Goal: Participate in discussion: Engage in conversation with other users on a specific topic

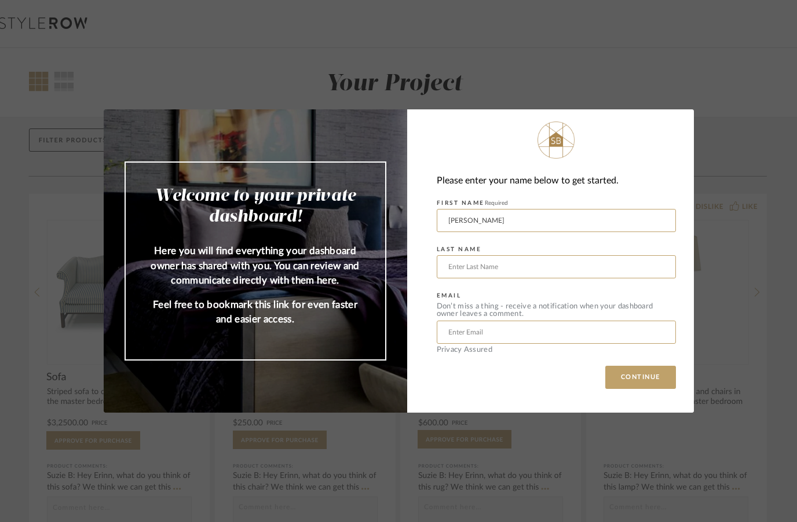
type input "[PERSON_NAME]"
type input "Schiff"
type input "[EMAIL_ADDRESS][DOMAIN_NAME]"
click at [640, 377] on button "CONTINUE" at bounding box center [640, 377] width 71 height 23
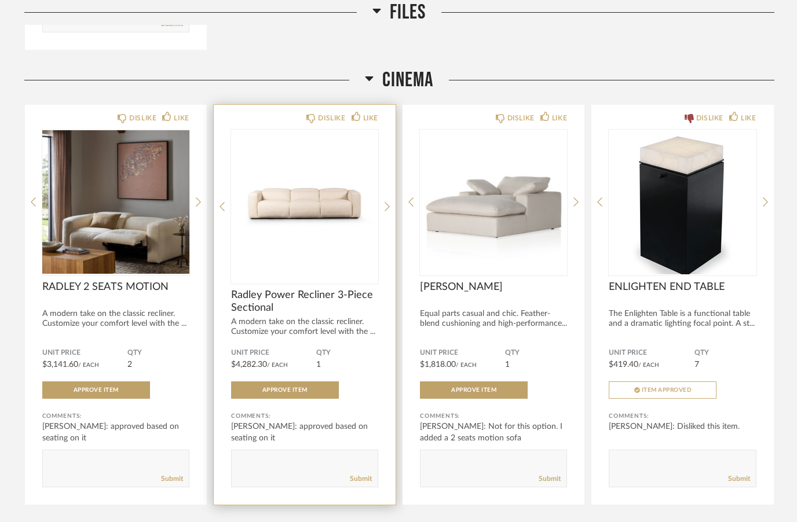
scroll to position [512, 0]
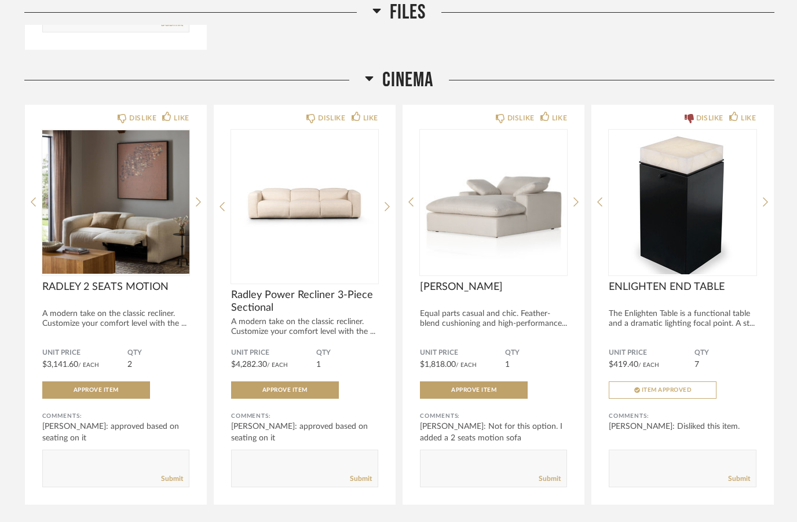
click at [381, 78] on h2 "CINEMA" at bounding box center [399, 80] width 68 height 25
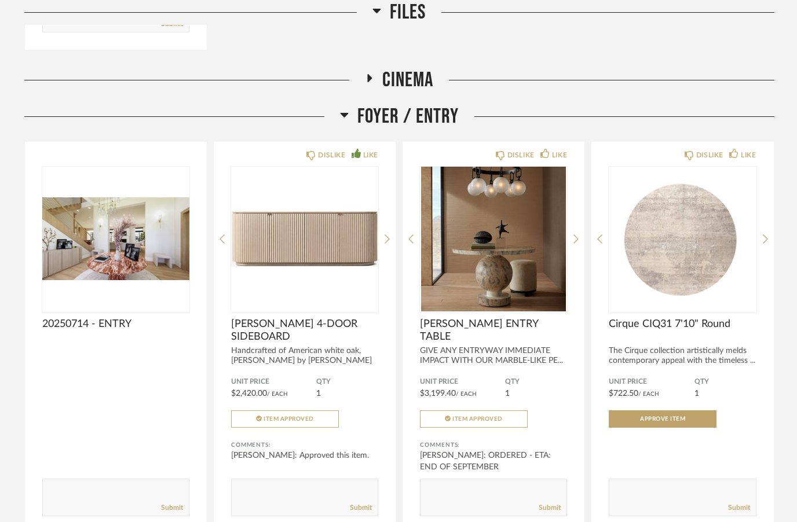
click at [369, 124] on span "Foyer / Entry" at bounding box center [407, 116] width 101 height 25
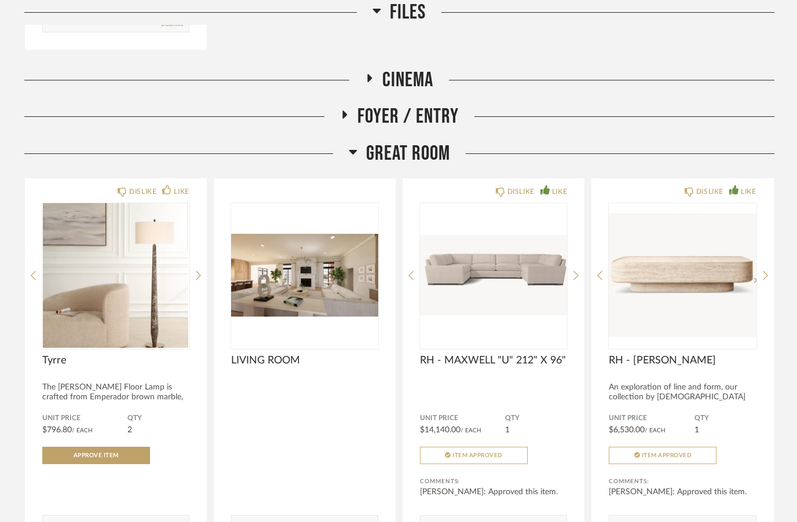
click at [368, 151] on span "Great Room" at bounding box center [408, 153] width 84 height 25
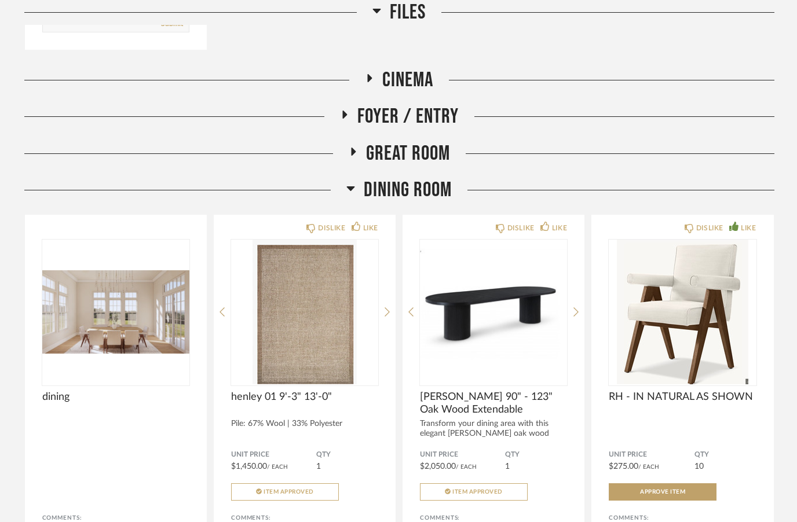
click at [368, 183] on span "Dining Room" at bounding box center [408, 190] width 88 height 25
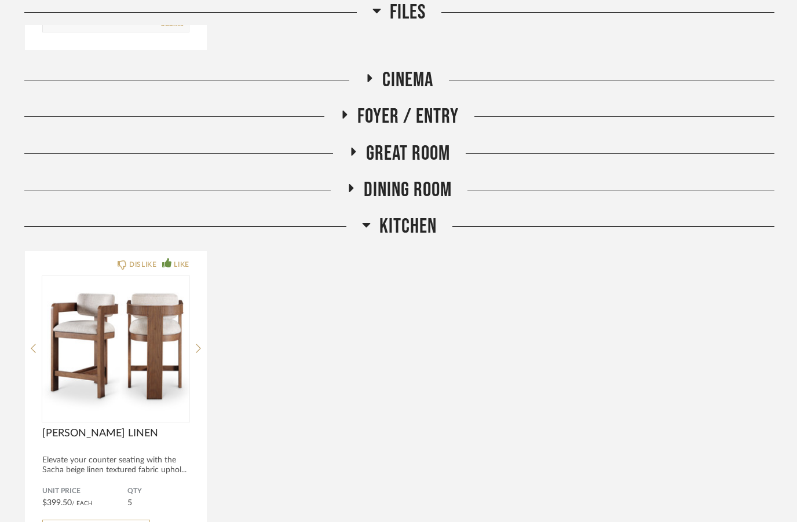
click at [382, 221] on span "Kitchen" at bounding box center [407, 226] width 57 height 25
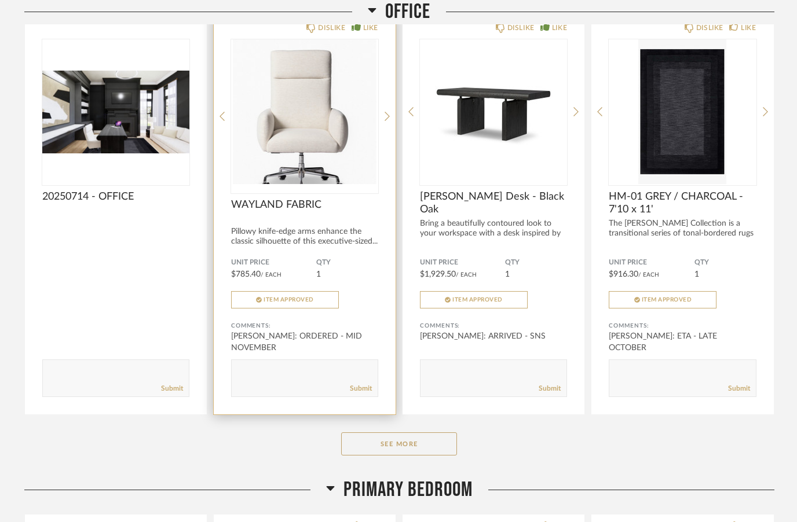
scroll to position [834, 0]
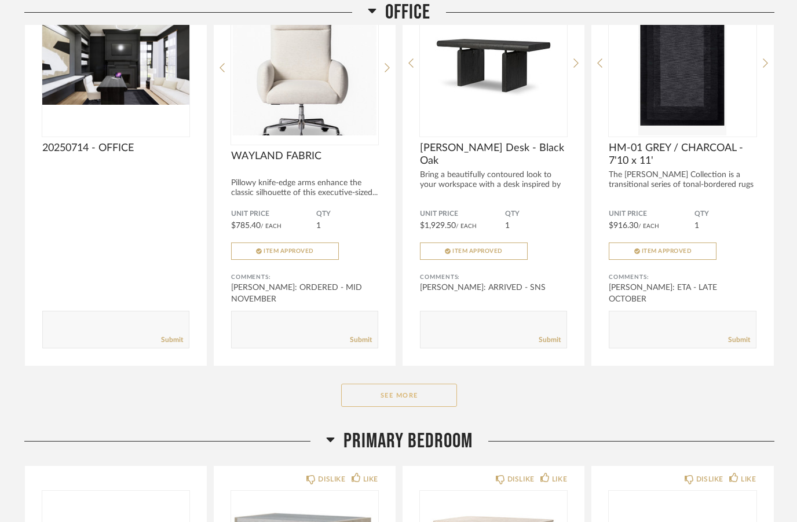
click at [417, 399] on button "See More" at bounding box center [399, 395] width 116 height 23
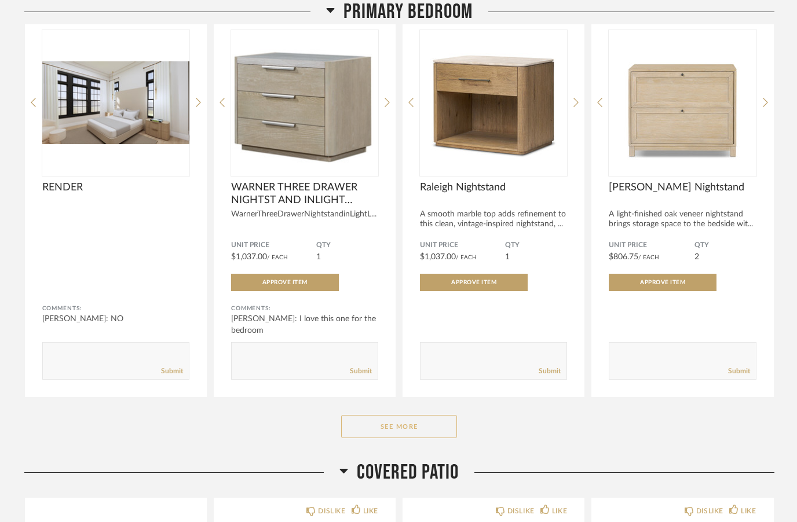
scroll to position [1707, 0]
click at [395, 426] on button "See More" at bounding box center [399, 426] width 116 height 23
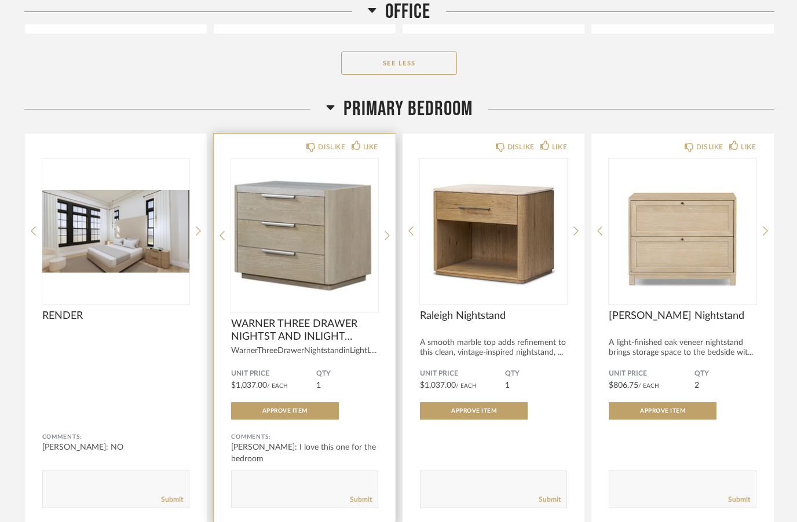
scroll to position [1578, 0]
click at [307, 241] on img "0" at bounding box center [304, 231] width 147 height 145
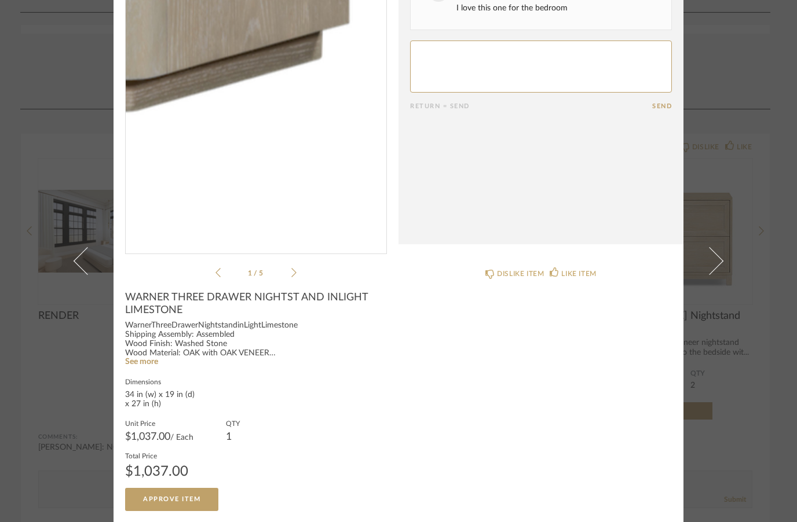
scroll to position [97, 0]
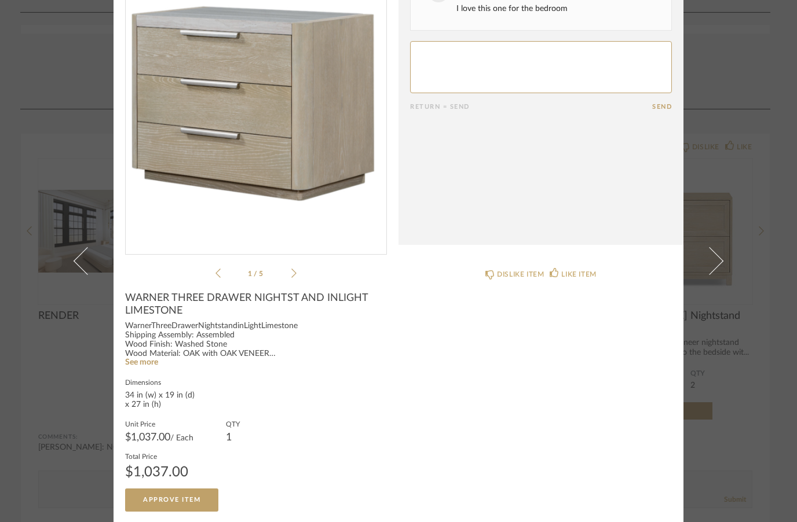
click at [296, 274] on icon at bounding box center [293, 273] width 5 height 10
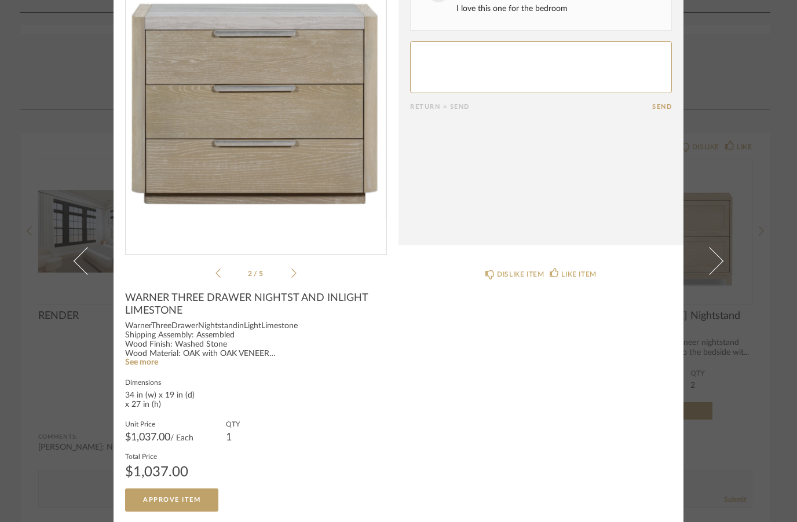
click at [296, 274] on icon at bounding box center [293, 273] width 5 height 10
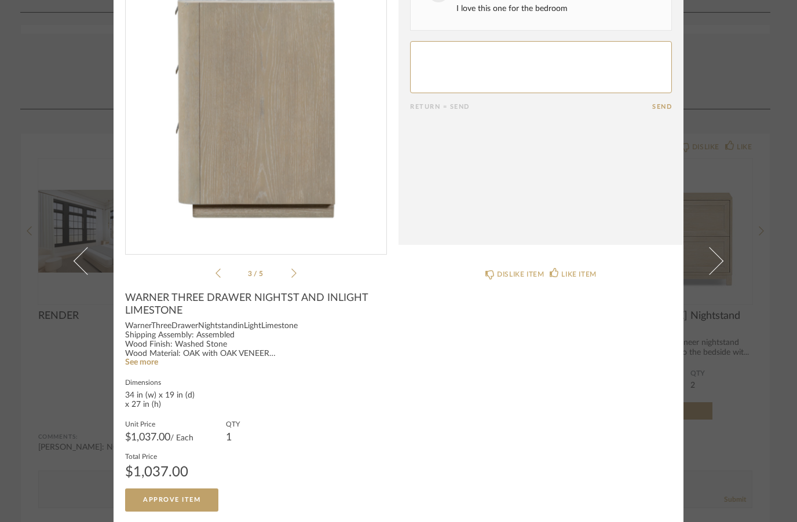
click at [296, 274] on icon at bounding box center [293, 273] width 5 height 10
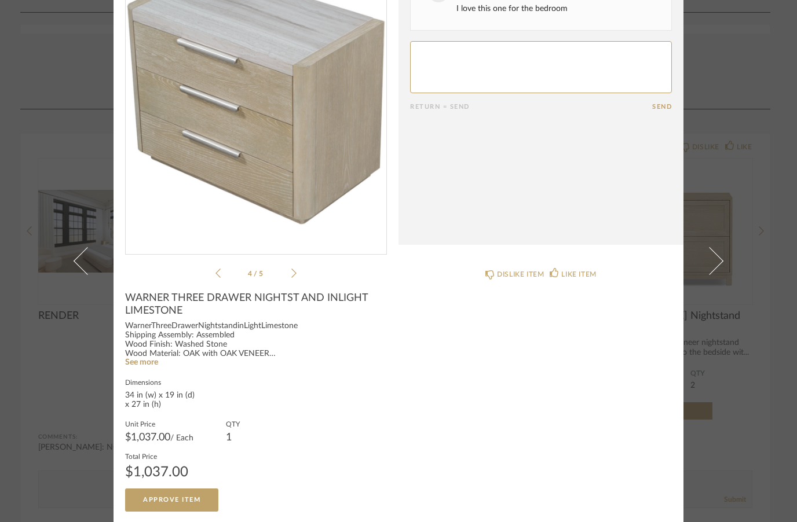
click at [296, 274] on icon at bounding box center [293, 273] width 5 height 10
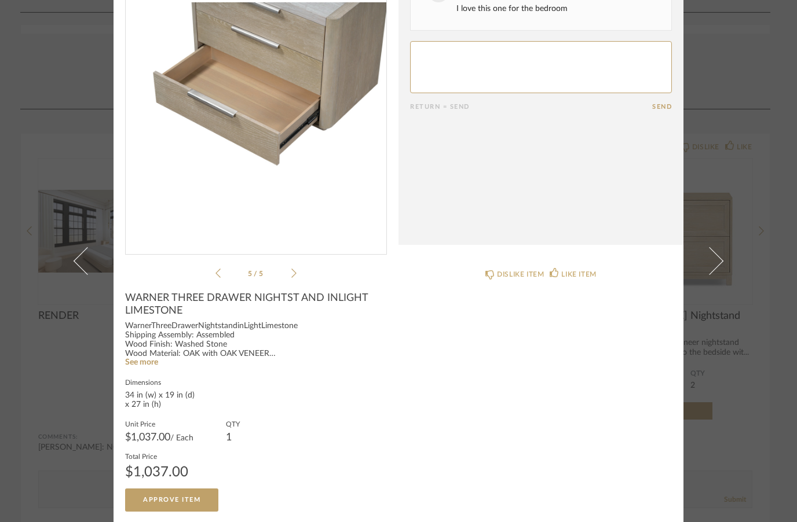
click at [296, 274] on icon at bounding box center [293, 273] width 5 height 10
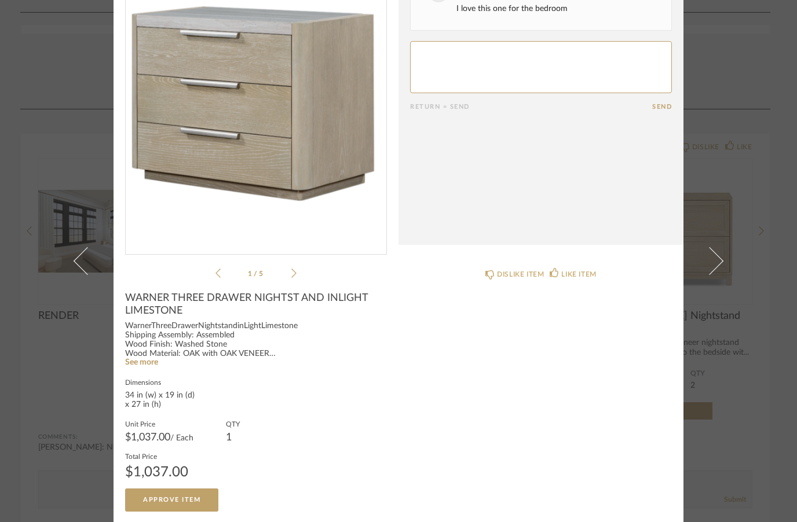
click at [488, 71] on textarea at bounding box center [541, 67] width 262 height 52
type textarea "I like this. How’s the size compare to our current ones?"
click at [666, 107] on button "Send" at bounding box center [662, 107] width 20 height 8
click at [734, 144] on div "× 1 / 5 Date [DATE] [PERSON_NAME] 12:58 PM I love this one for the bedroom Retu…" at bounding box center [398, 261] width 797 height 522
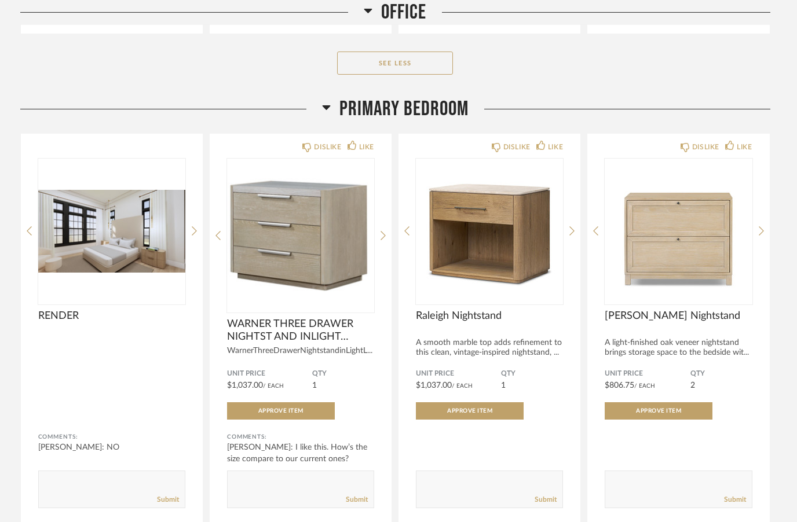
scroll to position [1578, 0]
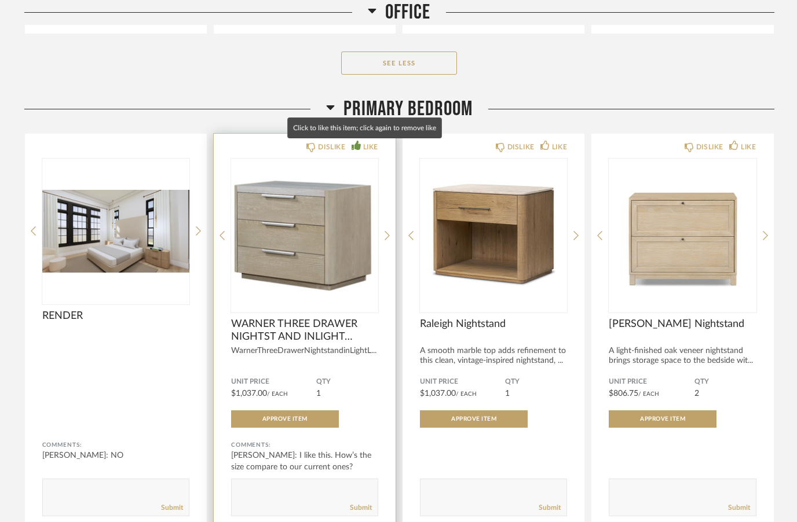
click at [373, 148] on div "LIKE" at bounding box center [370, 147] width 15 height 12
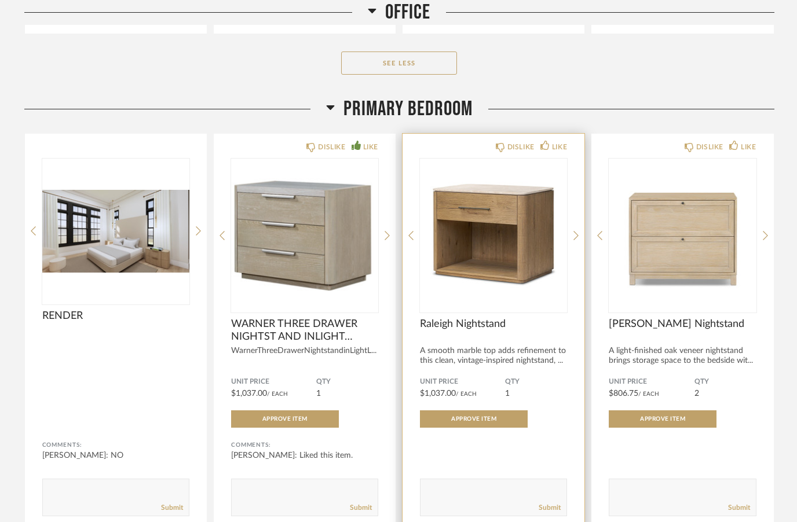
click at [509, 238] on img "0" at bounding box center [493, 231] width 147 height 145
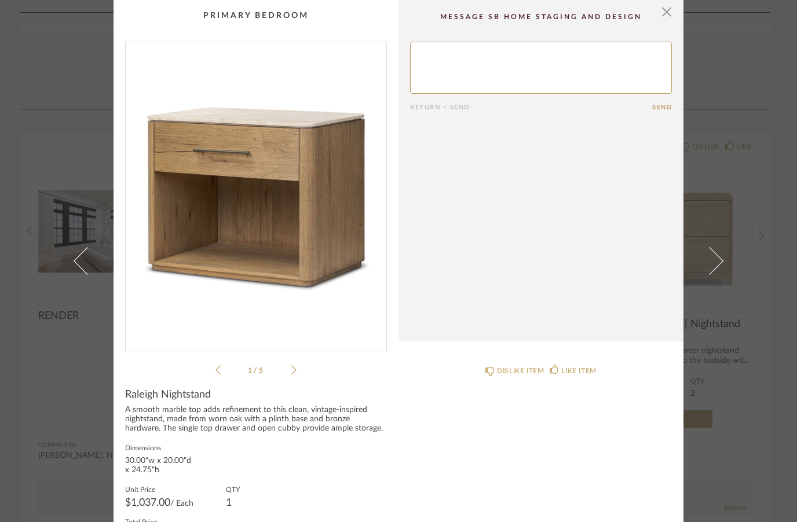
click at [295, 368] on icon at bounding box center [293, 370] width 5 height 10
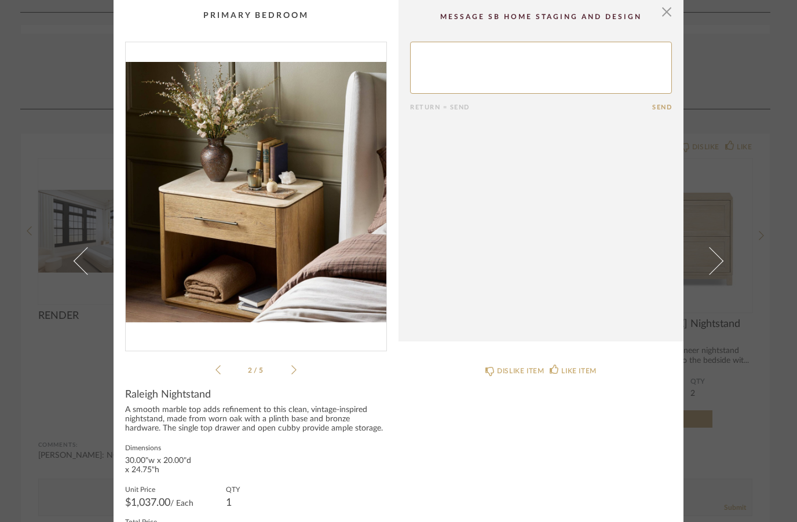
click at [295, 368] on icon at bounding box center [293, 370] width 5 height 10
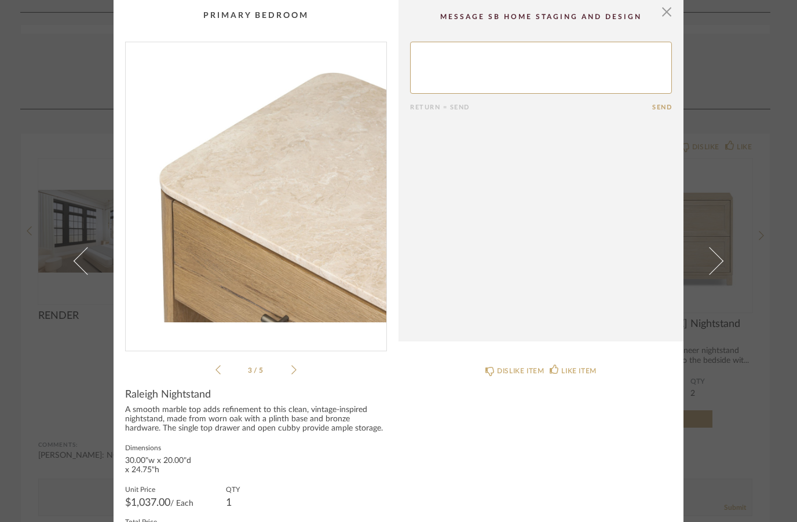
click at [295, 368] on icon at bounding box center [293, 370] width 5 height 10
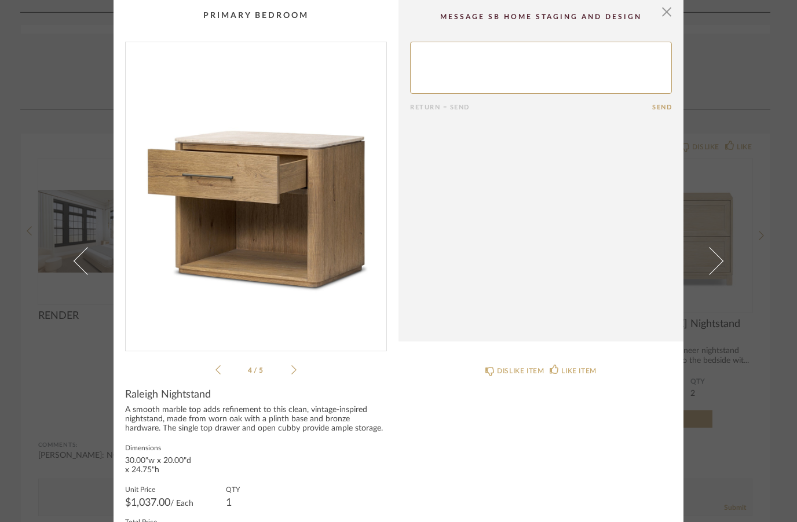
click at [295, 368] on icon at bounding box center [293, 370] width 5 height 10
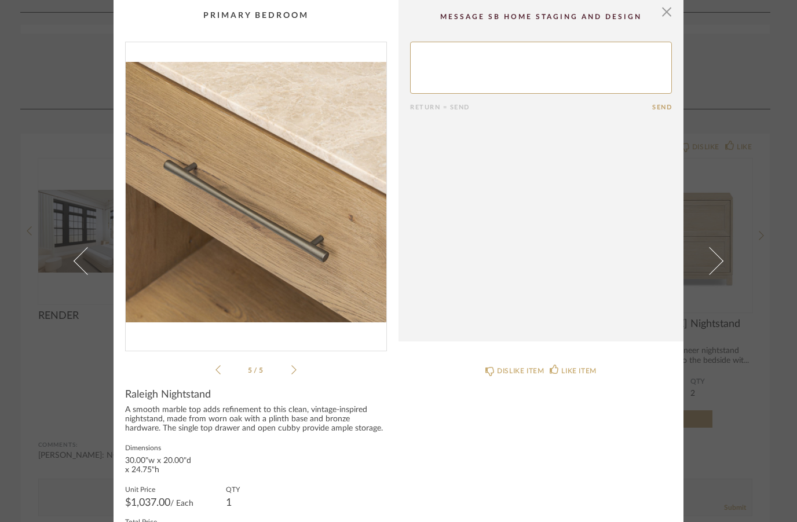
click at [295, 368] on icon at bounding box center [293, 370] width 5 height 10
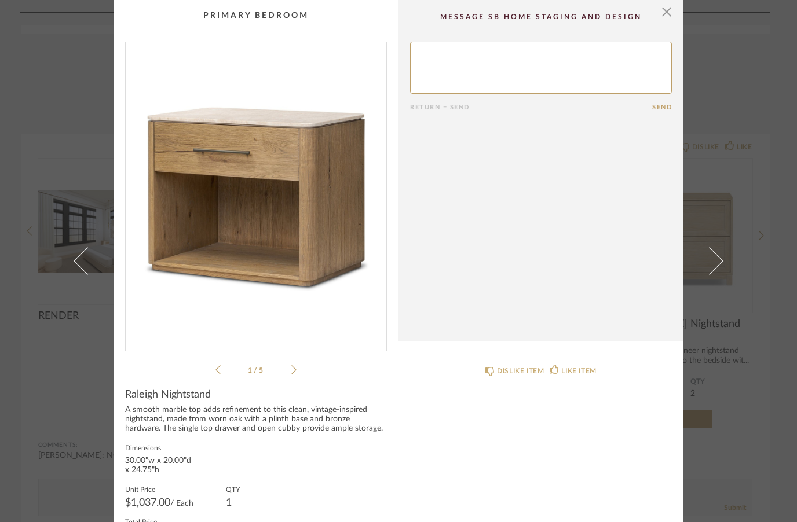
click at [290, 367] on li "1 / 5" at bounding box center [256, 370] width 71 height 14
click at [666, 17] on span "button" at bounding box center [666, 11] width 23 height 23
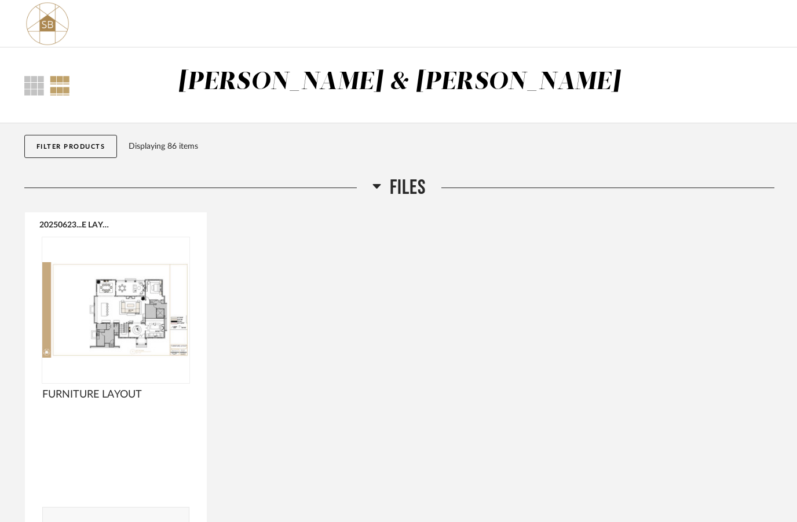
scroll to position [1578, 0]
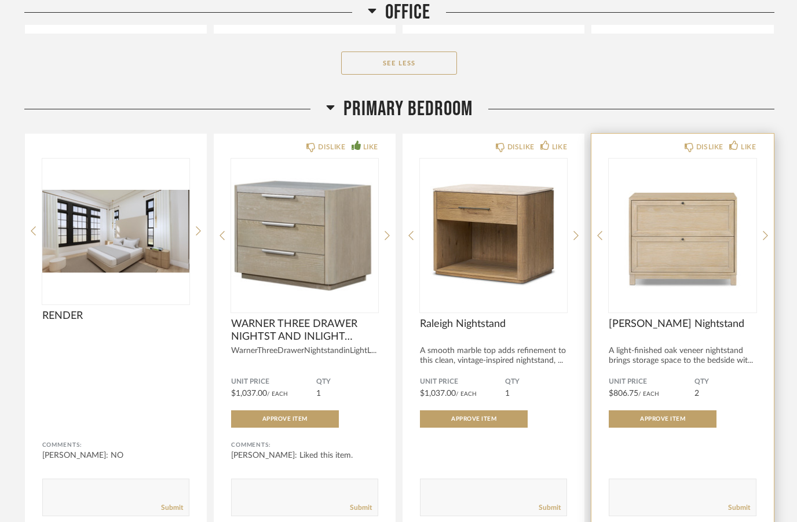
click at [655, 230] on img "0" at bounding box center [682, 231] width 147 height 145
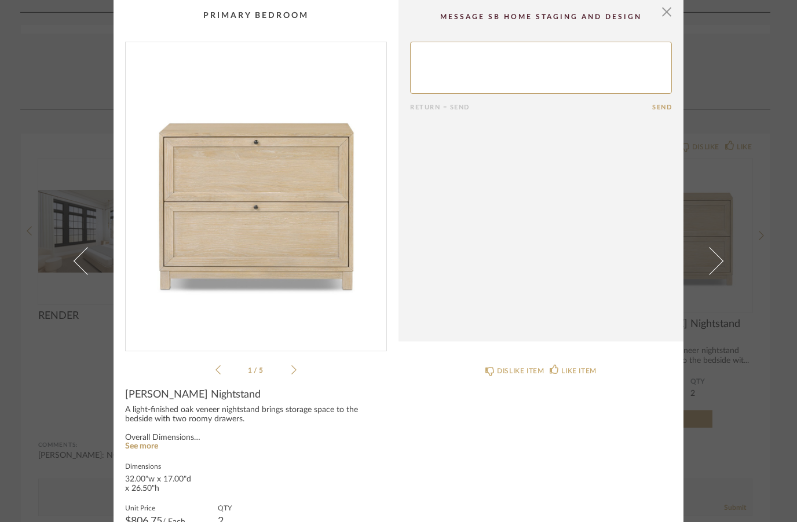
scroll to position [0, 0]
click at [670, 6] on span "button" at bounding box center [666, 11] width 23 height 23
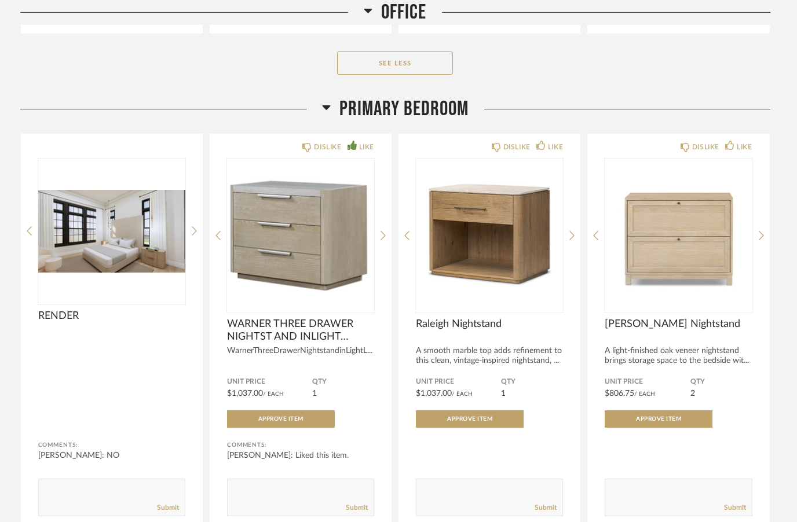
scroll to position [1578, 0]
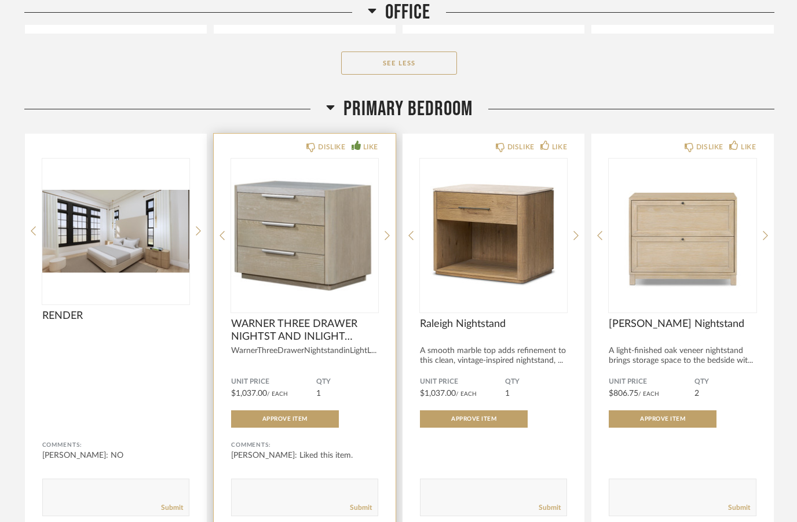
click at [345, 237] on img "0" at bounding box center [304, 231] width 147 height 145
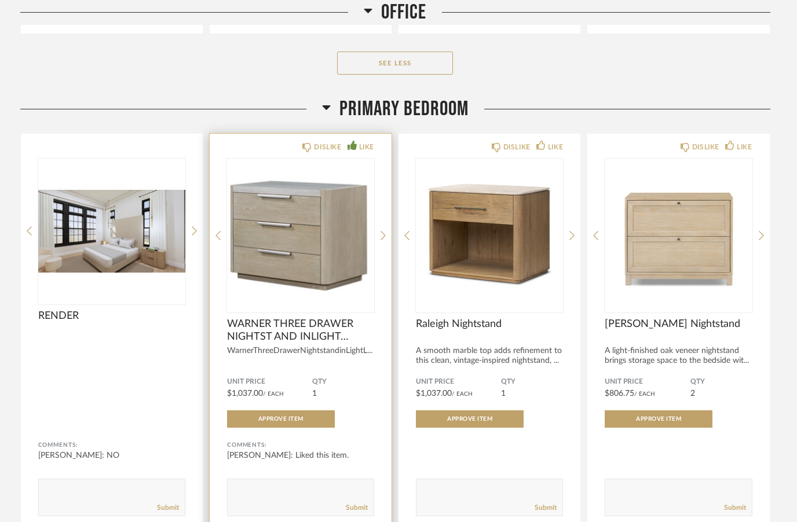
scroll to position [0, 0]
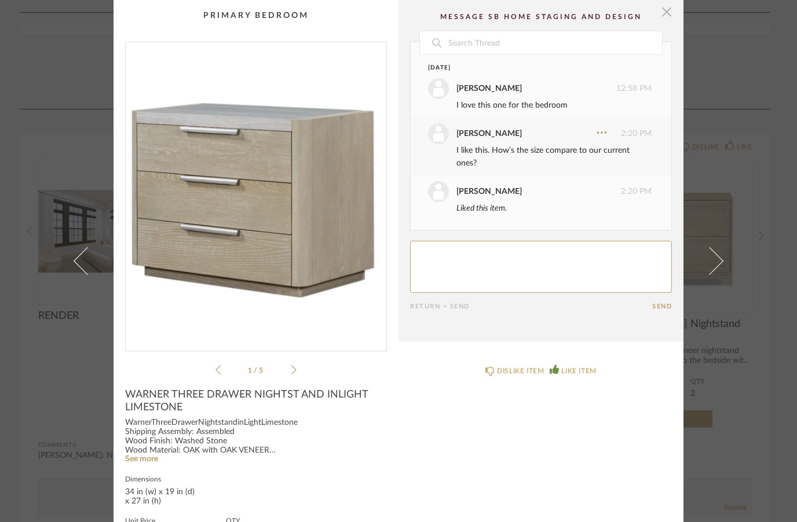
click at [670, 17] on span "button" at bounding box center [666, 11] width 23 height 23
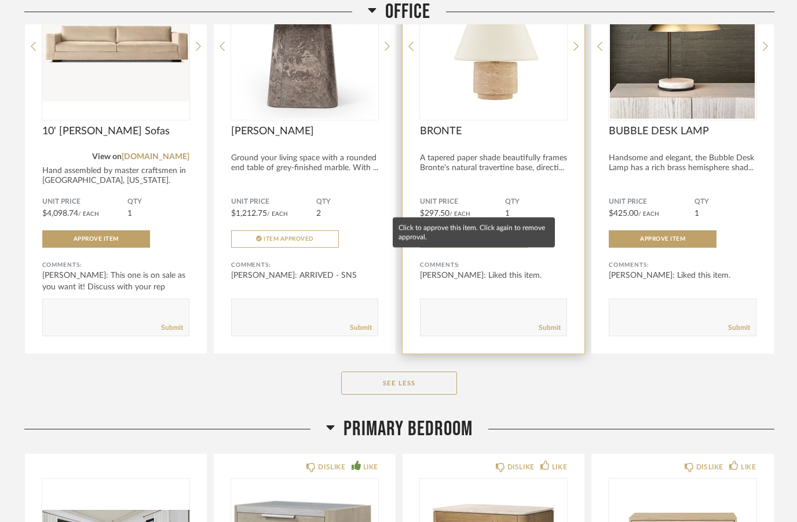
scroll to position [1258, 0]
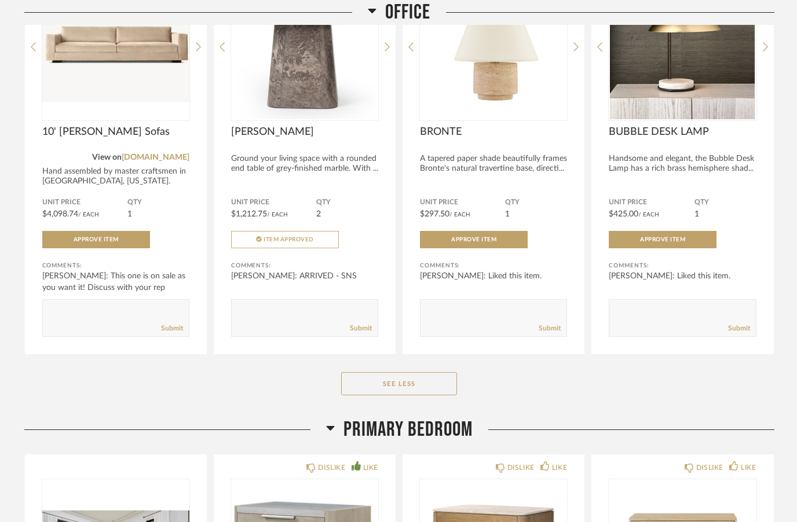
click at [529, 383] on div "See Less" at bounding box center [399, 383] width 750 height 23
